Goal: Task Accomplishment & Management: Complete application form

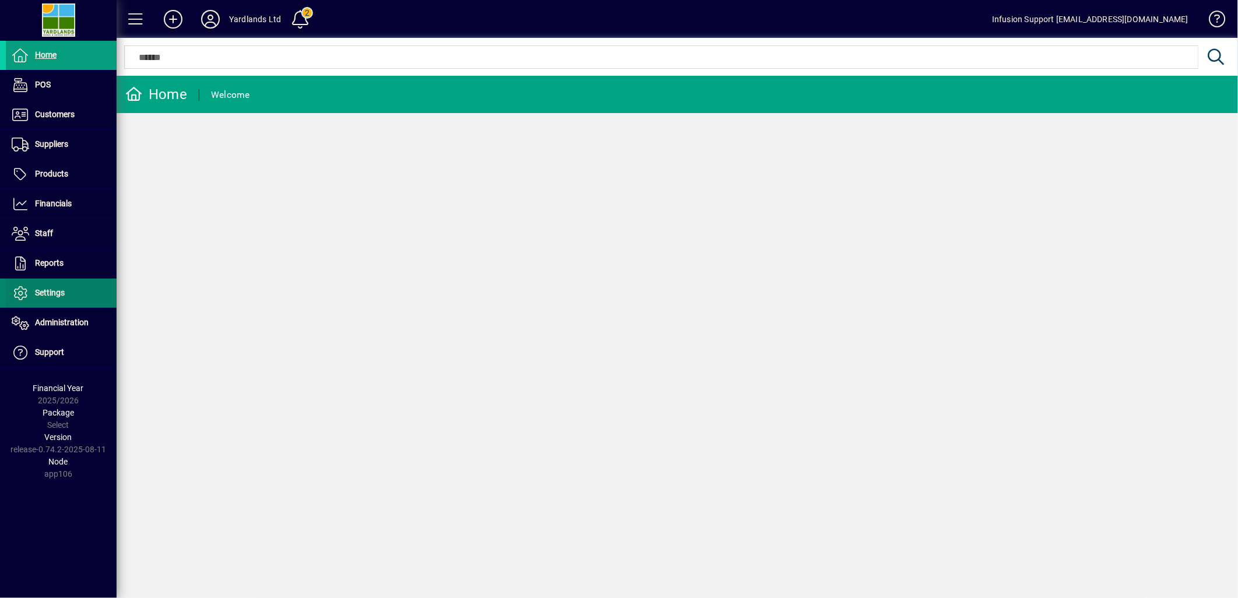
drag, startPoint x: 30, startPoint y: 297, endPoint x: 49, endPoint y: 297, distance: 19.2
click at [30, 297] on span "Settings" at bounding box center [35, 293] width 59 height 14
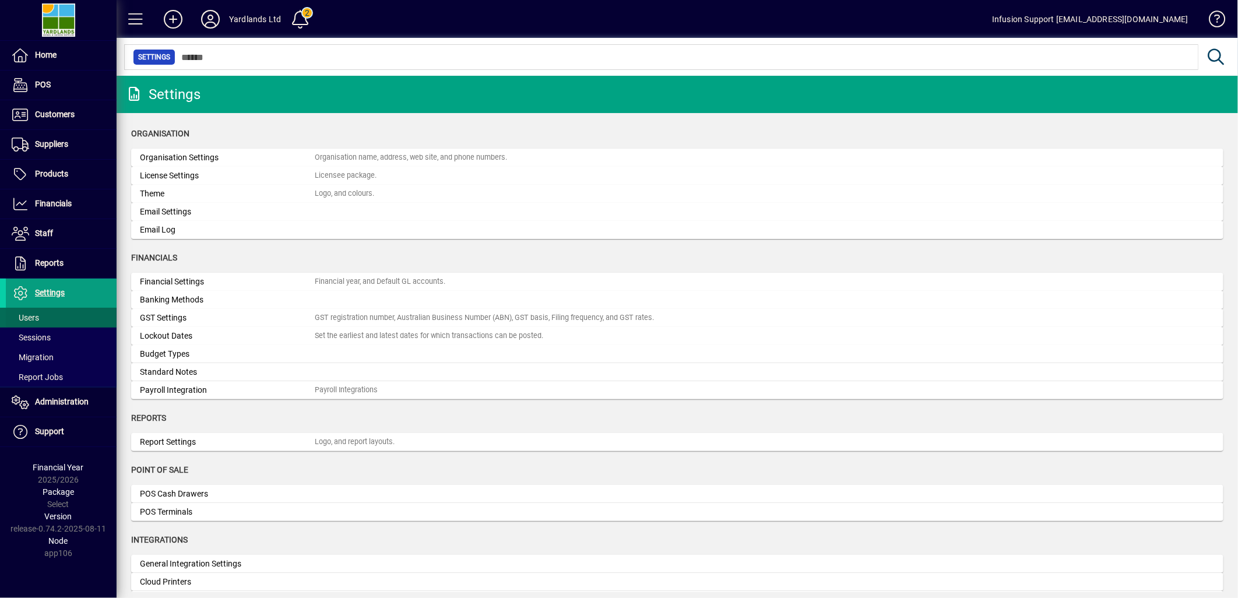
click at [32, 318] on span "Users" at bounding box center [25, 317] width 27 height 9
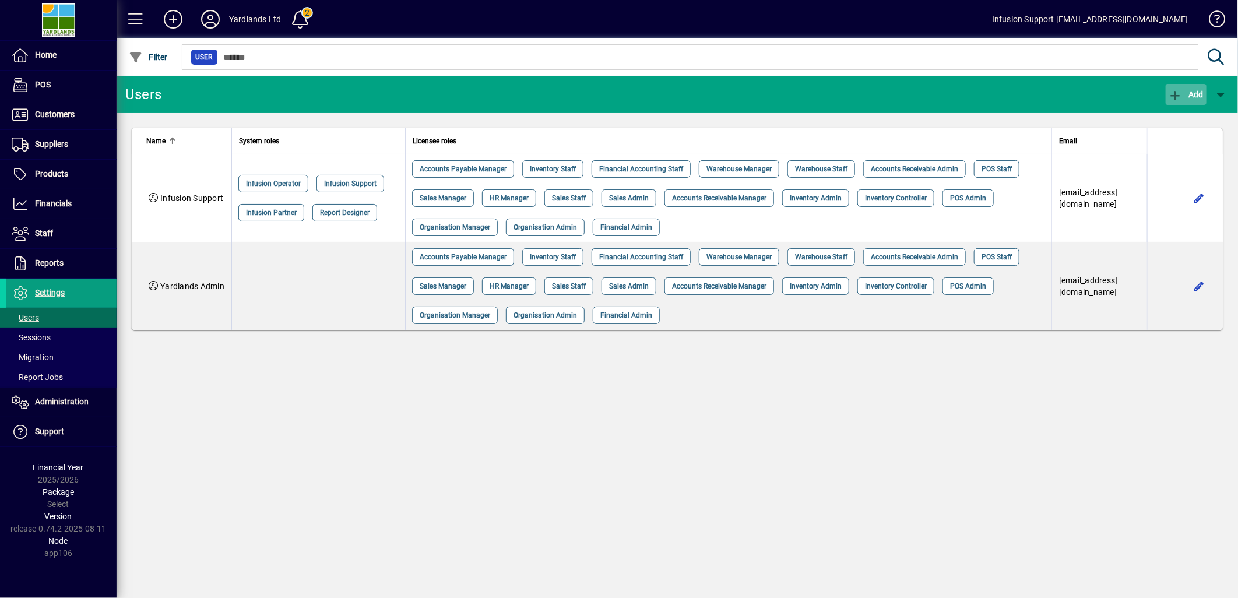
click at [1176, 94] on icon "button" at bounding box center [1175, 96] width 15 height 12
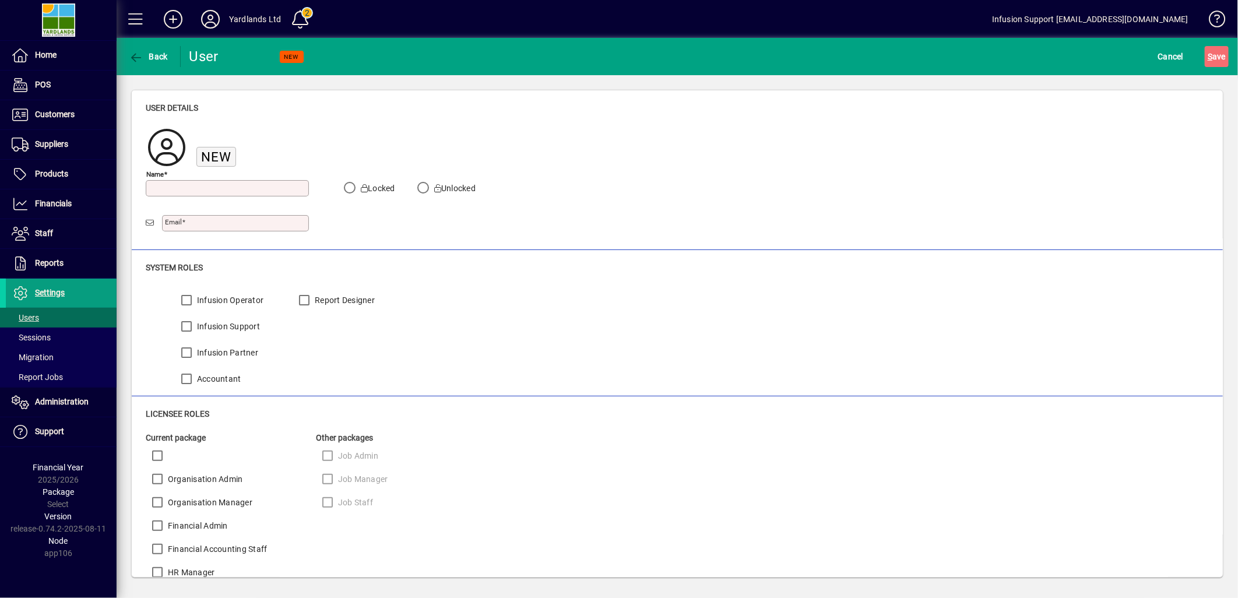
click at [195, 187] on input "Name" at bounding box center [229, 188] width 160 height 9
type input "**********"
click at [195, 227] on input "Email" at bounding box center [236, 223] width 143 height 9
click at [211, 23] on icon at bounding box center [210, 19] width 23 height 19
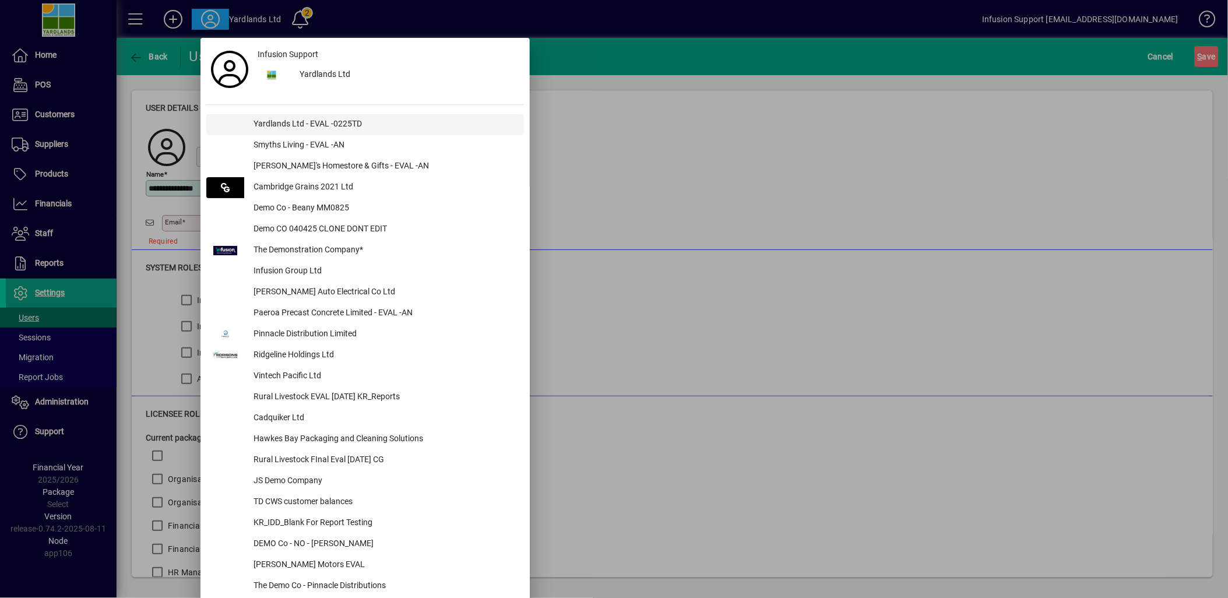
click at [288, 124] on div "Yardlands Ltd - EVAL -0225TD" at bounding box center [384, 124] width 280 height 21
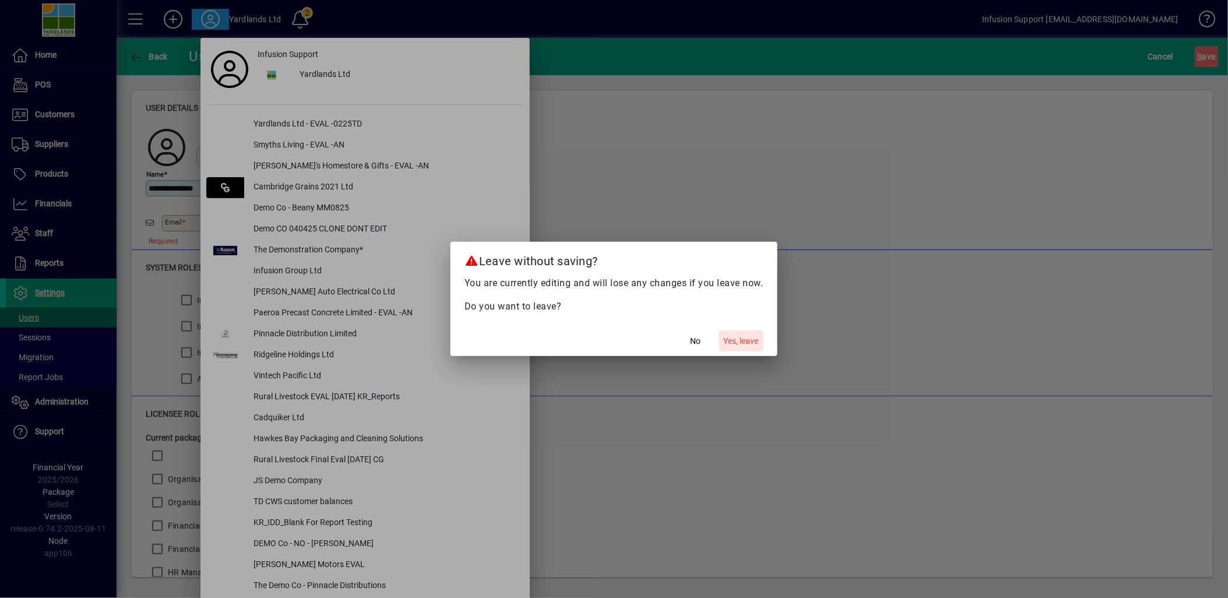
click at [734, 330] on span "button" at bounding box center [741, 341] width 44 height 28
